Goal: Task Accomplishment & Management: Complete application form

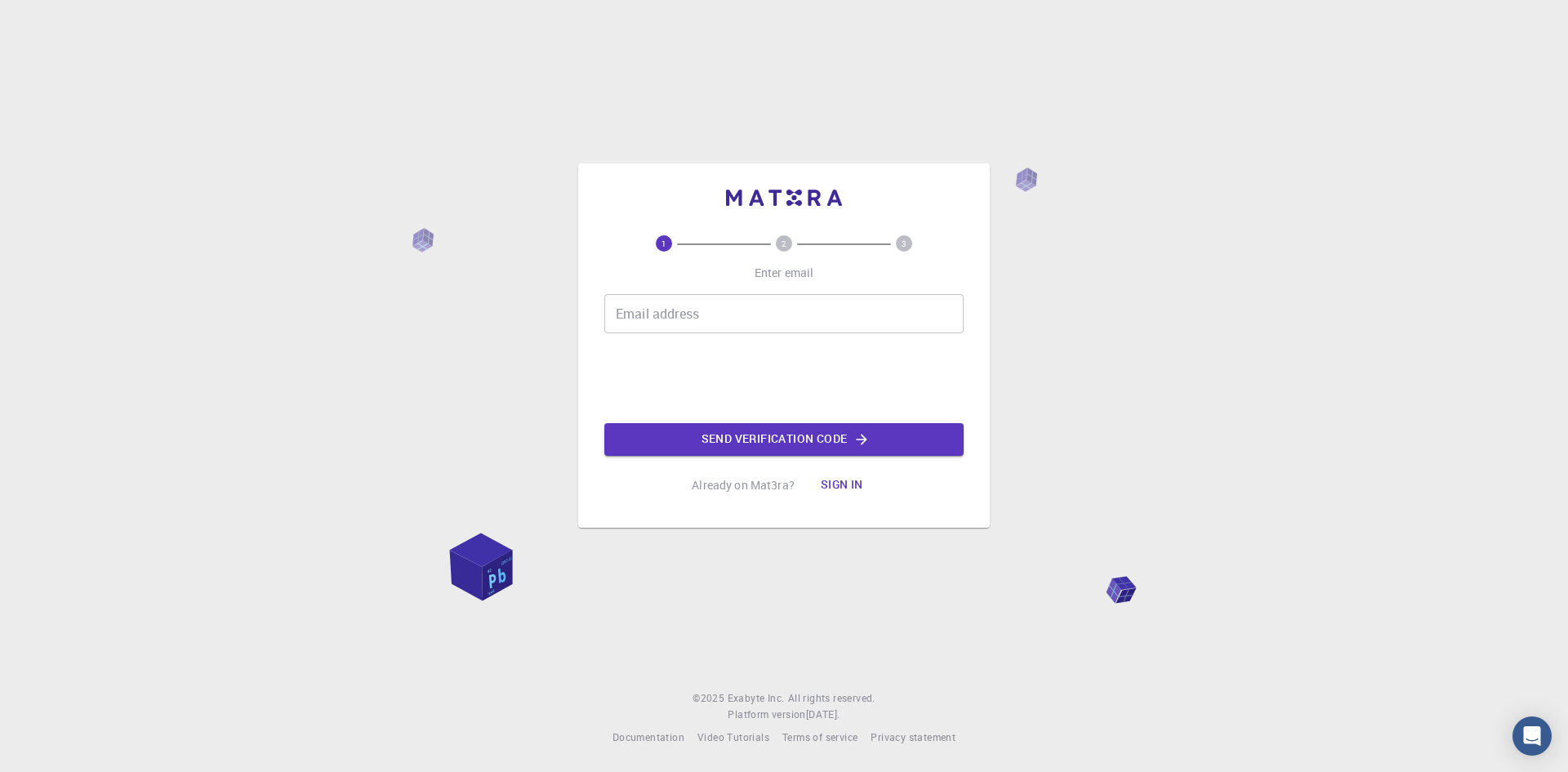
drag, startPoint x: 0, startPoint y: 0, endPoint x: 795, endPoint y: 320, distance: 857.0
click at [795, 320] on input "Email address" at bounding box center [784, 313] width 359 height 40
type input "[EMAIL_ADDRESS][DOMAIN_NAME]"
click at [816, 448] on button "Send verification code" at bounding box center [784, 440] width 359 height 33
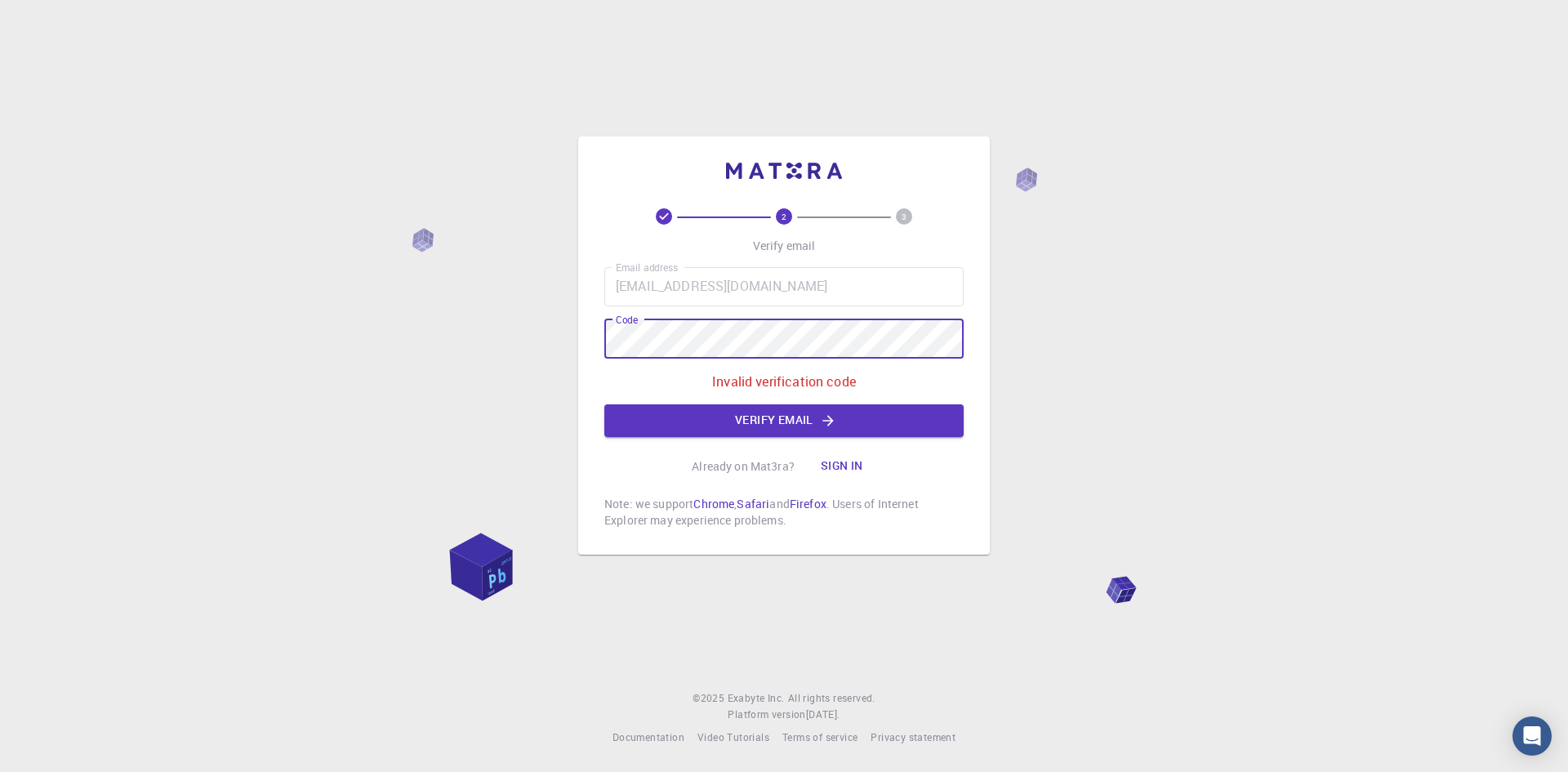
click at [602, 346] on div "2 3 Verify email Email address [EMAIL_ADDRESS][DOMAIN_NAME] Email address Code …" at bounding box center [784, 345] width 412 height 418
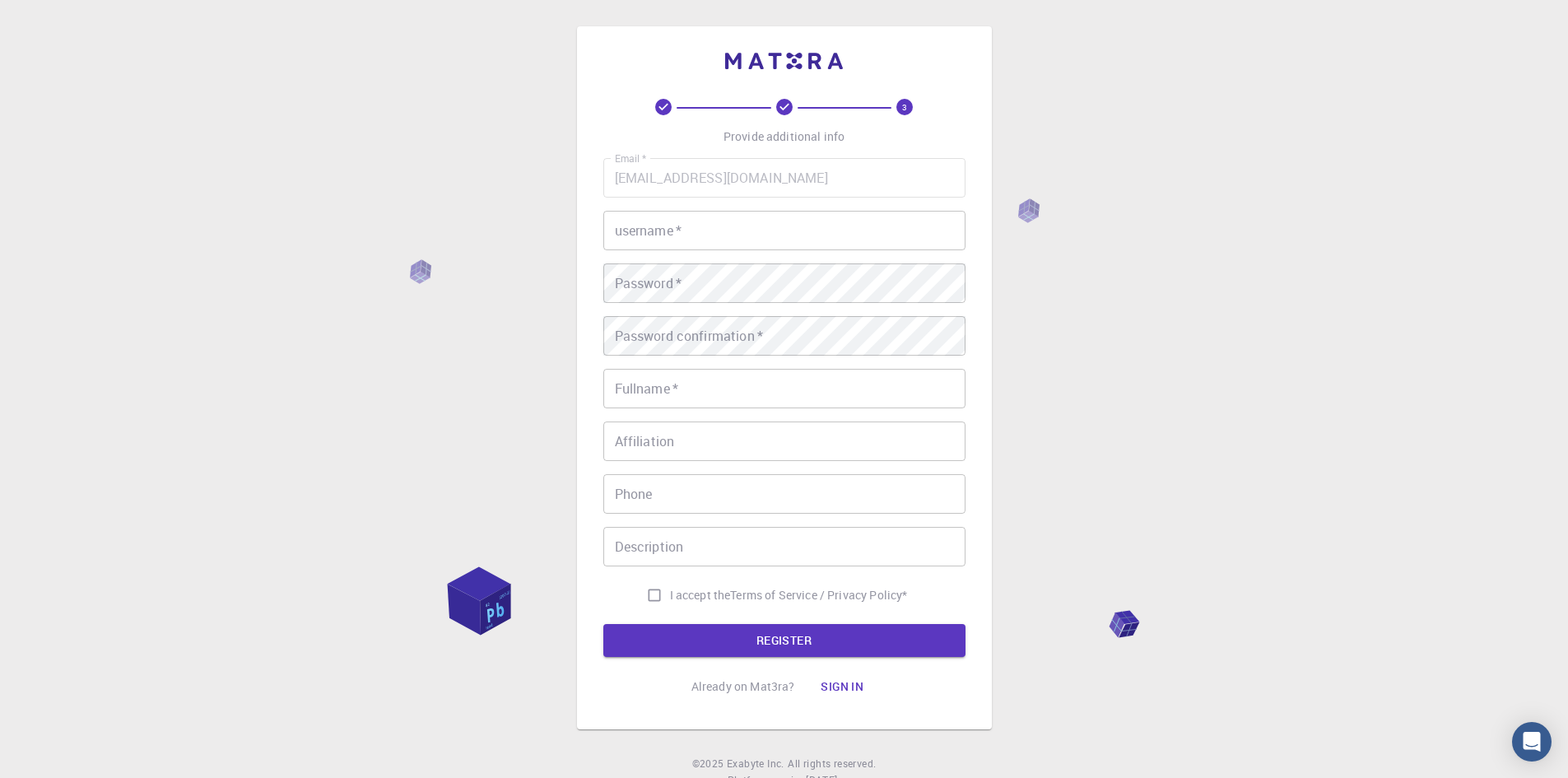
click at [725, 219] on input "username   *" at bounding box center [784, 231] width 362 height 40
